Goal: Transaction & Acquisition: Book appointment/travel/reservation

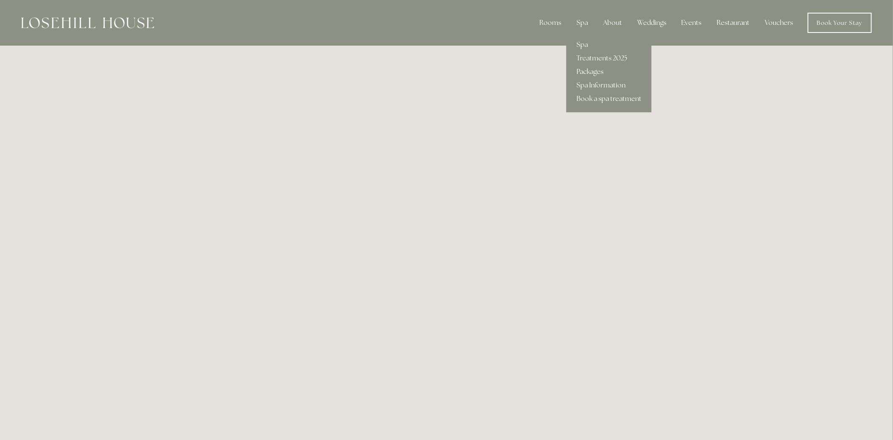
click at [583, 73] on link "Packages" at bounding box center [609, 72] width 85 height 14
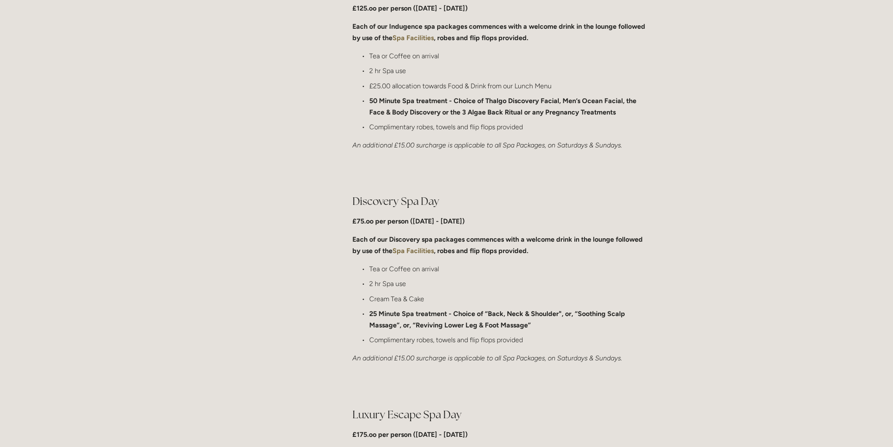
scroll to position [516, 0]
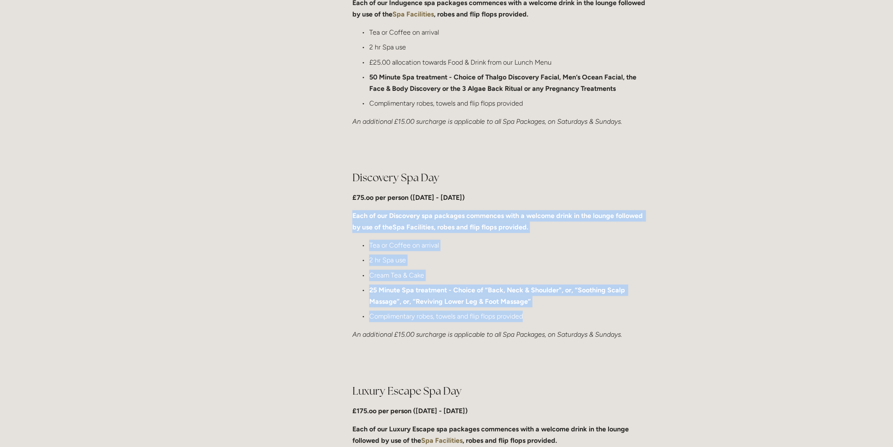
drag, startPoint x: 352, startPoint y: 214, endPoint x: 551, endPoint y: 315, distance: 223.4
click at [551, 315] on div "Discovery Spa Day £75.oo per person (Monday - Friday) Each of our Discovery spa…" at bounding box center [500, 255] width 310 height 184
copy div "Each of our Discovery spa packages commences with a welcome drink in the lounge…"
